Goal: Browse casually: Explore the website without a specific task or goal

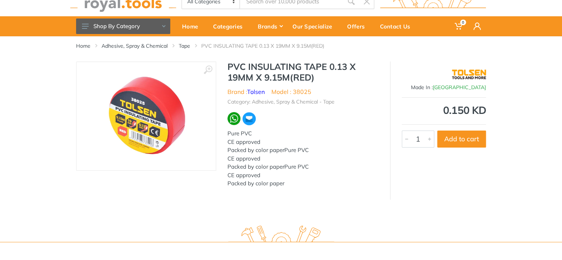
scroll to position [37, 0]
